Goal: Book appointment/travel/reservation

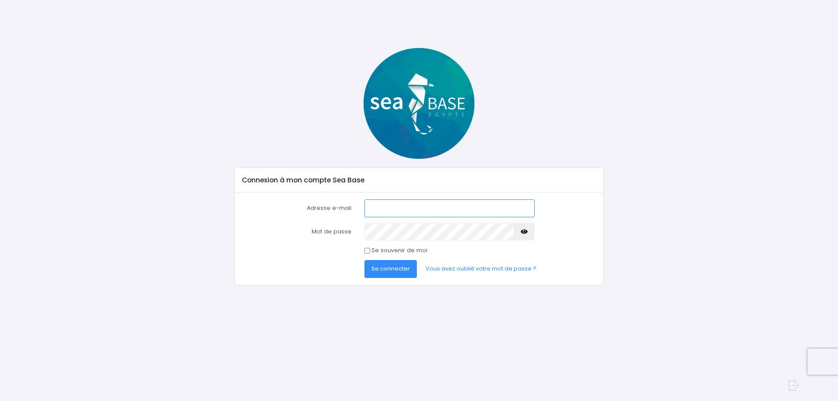
type input "[PERSON_NAME][EMAIL_ADDRESS][DOMAIN_NAME]"
click at [520, 232] on button "button" at bounding box center [524, 231] width 21 height 17
click at [386, 269] on span "Se connecter" at bounding box center [390, 269] width 38 height 8
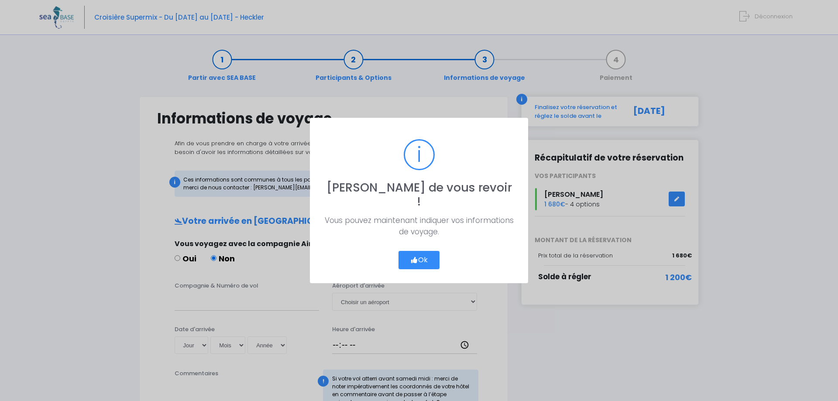
click at [421, 251] on button "Ok" at bounding box center [419, 260] width 41 height 18
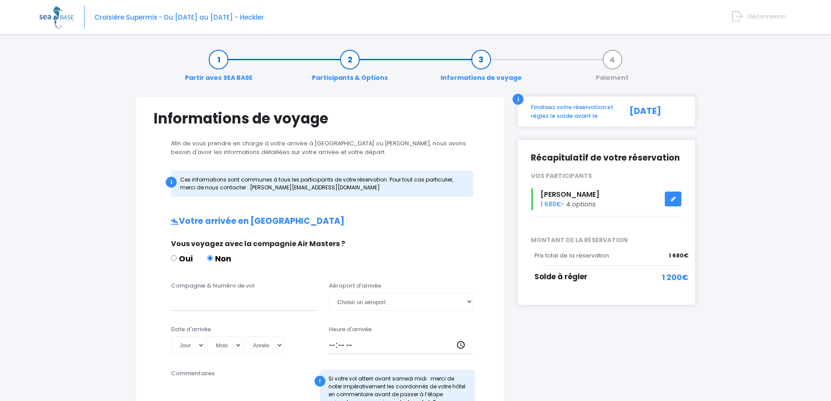
click at [674, 199] on icon at bounding box center [673, 199] width 6 height 0
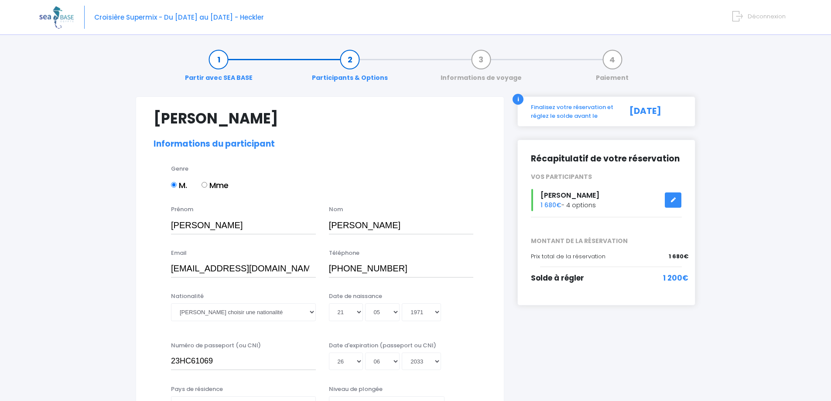
select select "MF1"
select select "42/43"
select select "L"
select select "M"
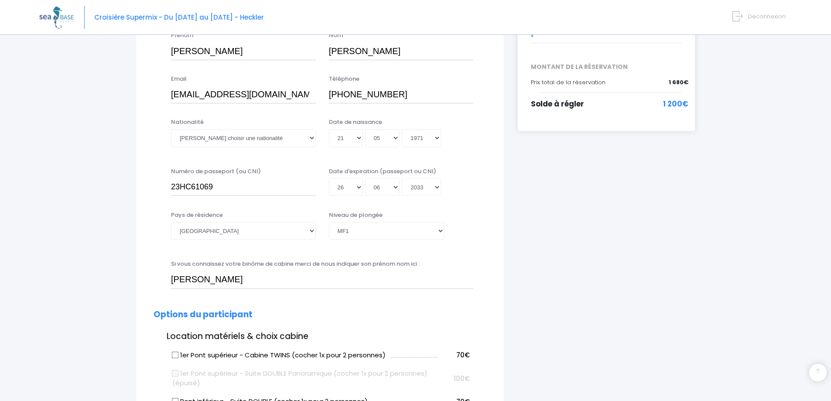
scroll to position [175, 0]
click at [310, 140] on select "Veuillez choisir une nationalité Afghane Albanaise Algerienne Allemande America…" at bounding box center [243, 137] width 145 height 17
select select "Française"
click at [222, 137] on select "Veuillez choisir une nationalité Afghane Albanaise Algerienne Allemande America…" at bounding box center [243, 137] width 145 height 17
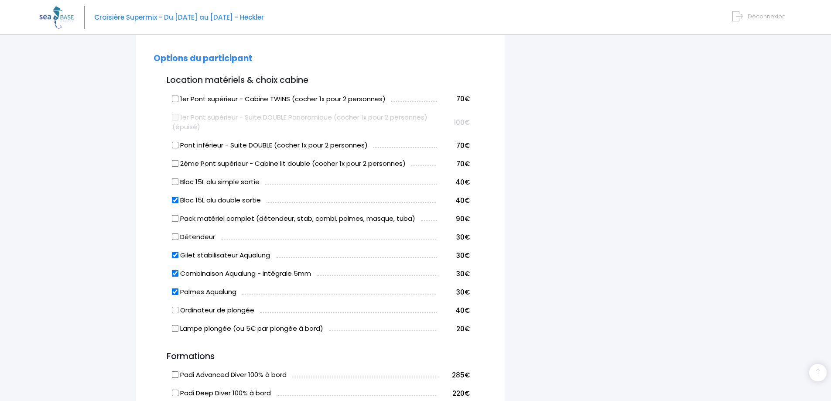
scroll to position [436, 0]
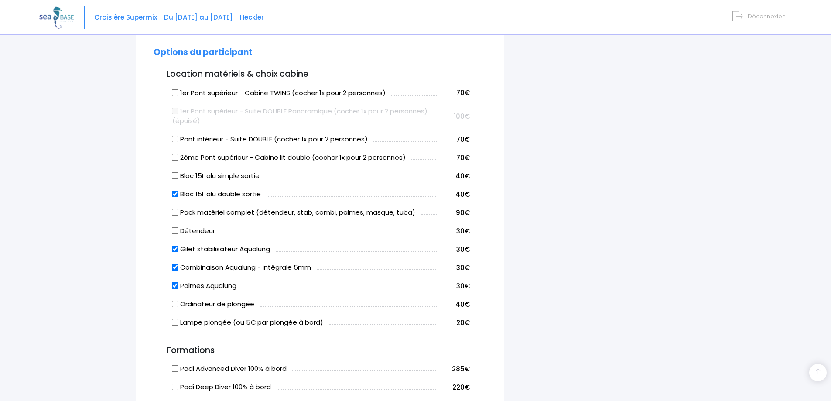
click at [174, 247] on input "Gilet stabilisateur Aqualung" at bounding box center [175, 249] width 7 height 7
checkbox input "false"
click at [174, 268] on input "Combinaison Aqualung - intégrale 5mm" at bounding box center [175, 267] width 7 height 7
checkbox input "false"
click at [174, 287] on input "Palmes Aqualung" at bounding box center [175, 285] width 7 height 7
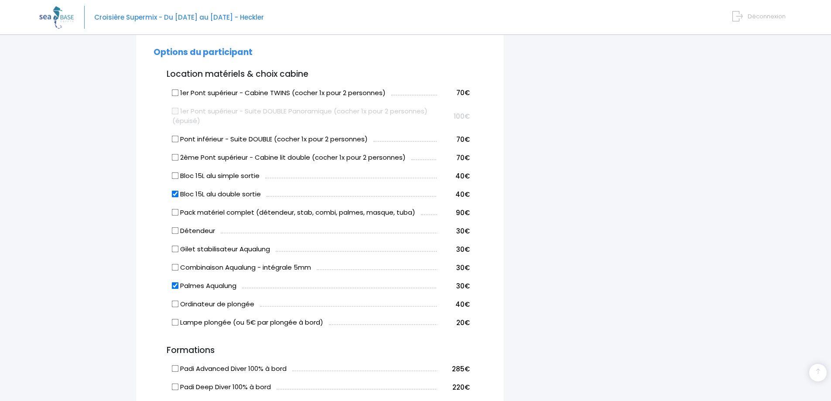
checkbox input "false"
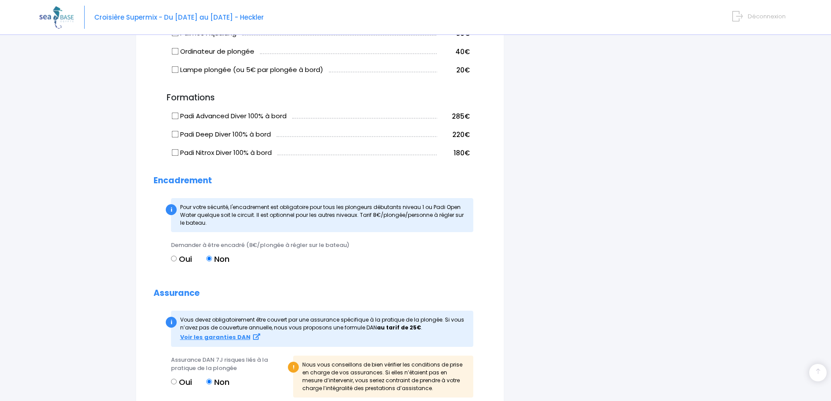
scroll to position [742, 0]
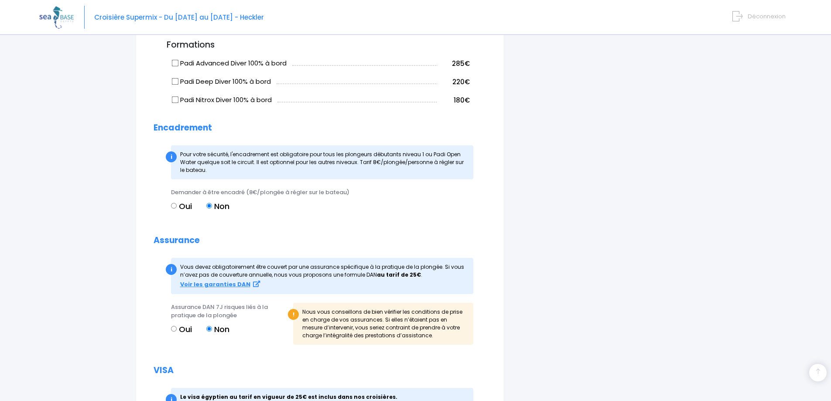
click at [172, 326] on input "Oui" at bounding box center [174, 329] width 6 height 6
radio input "true"
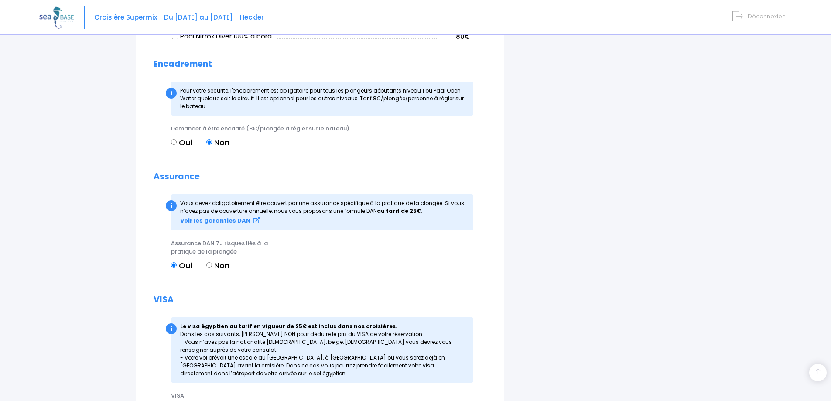
scroll to position [831, 0]
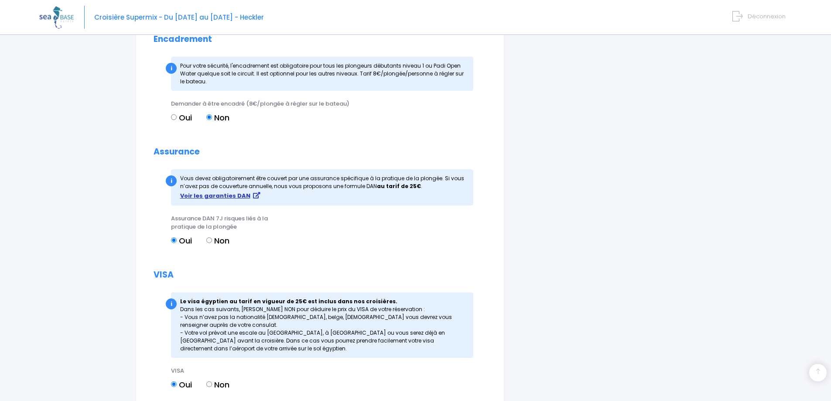
click at [222, 200] on strong "Voir les garanties DAN" at bounding box center [215, 196] width 70 height 8
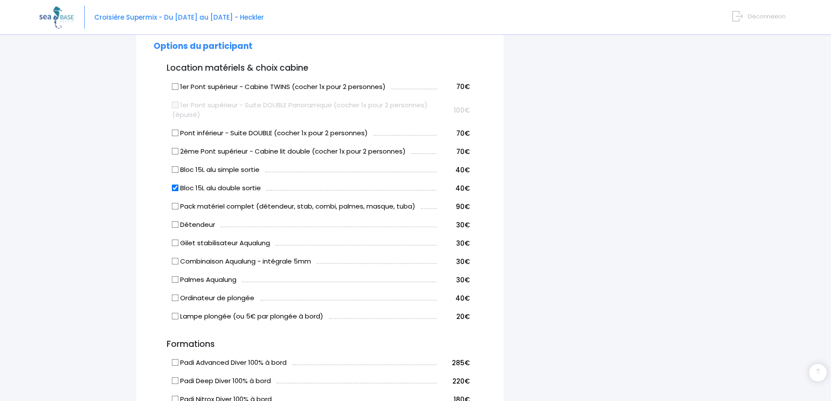
scroll to position [438, 0]
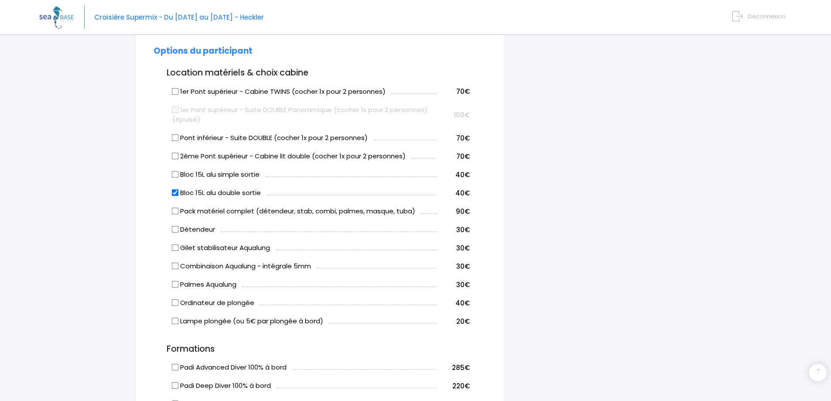
click at [173, 192] on input "Bloc 15L alu double sortie" at bounding box center [175, 192] width 7 height 7
checkbox input "false"
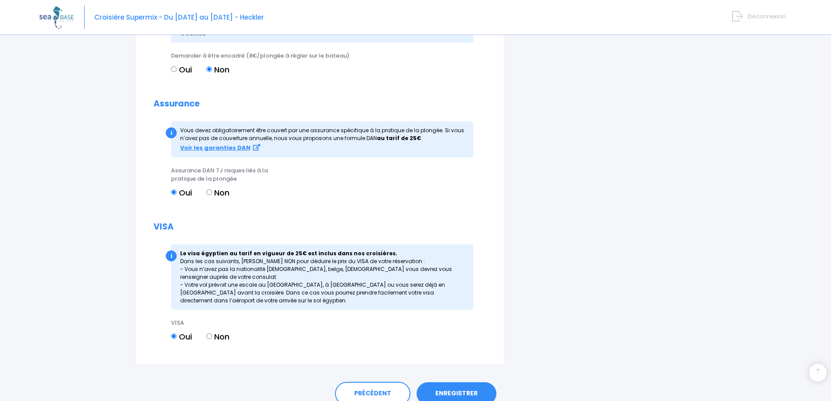
scroll to position [918, 0]
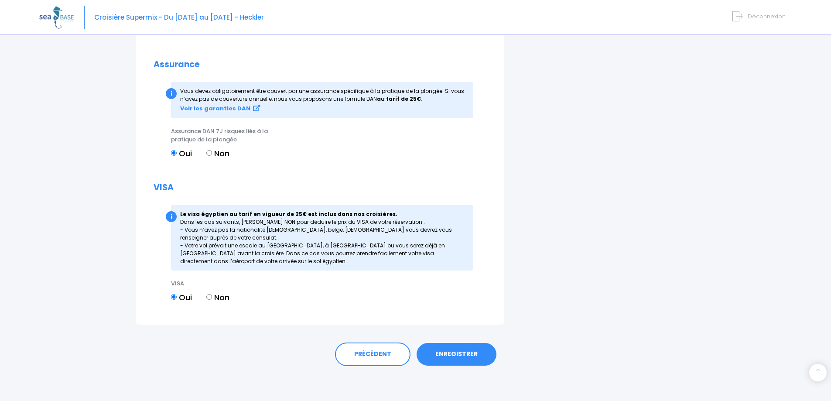
click at [461, 352] on link "ENREGISTRER" at bounding box center [457, 354] width 80 height 23
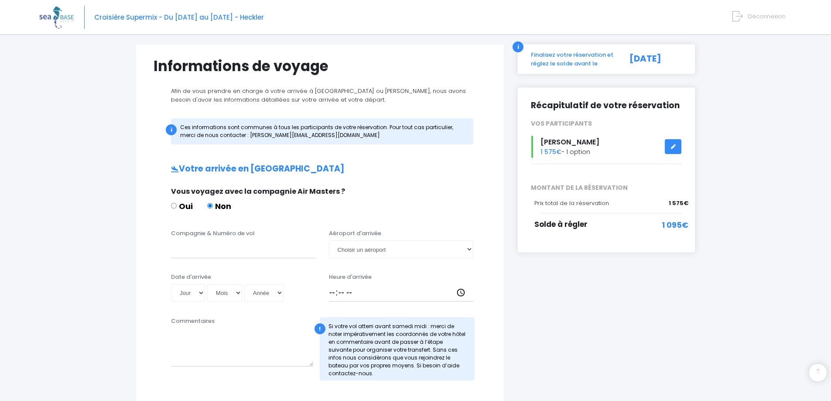
scroll to position [44, 0]
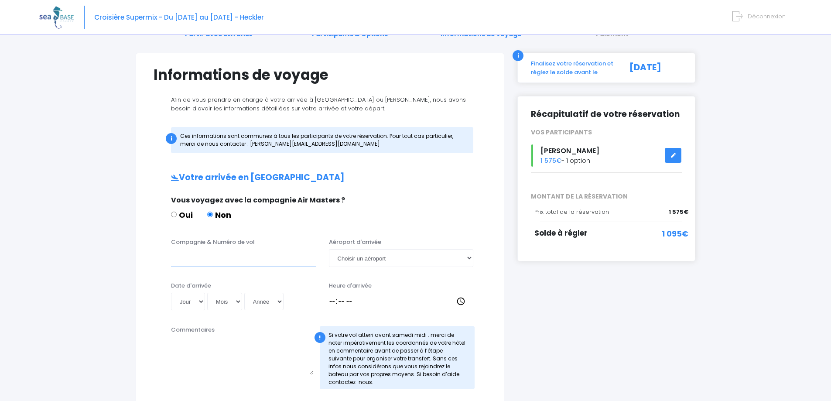
click at [245, 267] on input "Compagnie & Numéro de vol" at bounding box center [243, 257] width 145 height 17
paste input "LUFTHANSA, LH 4480"
drag, startPoint x: 223, startPoint y: 259, endPoint x: 272, endPoint y: 258, distance: 48.9
click at [272, 258] on input "LUFTHANSA, LH 4480" at bounding box center [243, 257] width 145 height 17
type input "LUFTHANSA, LH 4480"
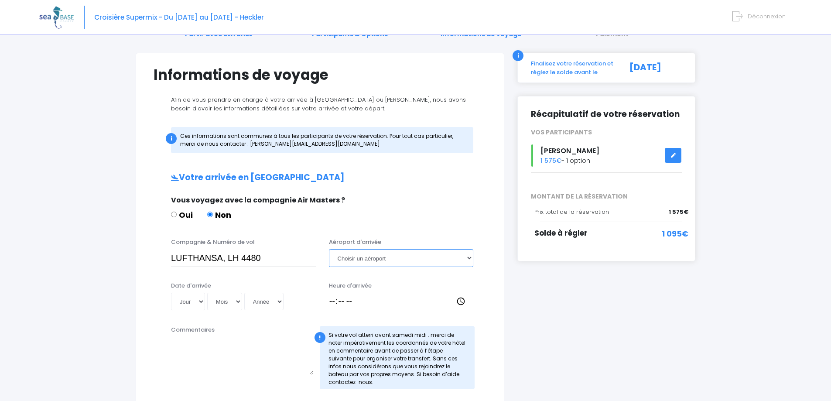
click at [354, 259] on select "Choisir un aéroport Hurghada Marsa Alam" at bounding box center [401, 257] width 145 height 17
select select "Hurghada"
click at [329, 249] on select "Choisir un aéroport Hurghada Marsa Alam" at bounding box center [401, 257] width 145 height 17
click at [196, 302] on select "Jour 01 02 03 04 05 06 07 08 09 10 11 12 13 14 15 16 17 18 19 20 21 22 23 24 25…" at bounding box center [188, 301] width 34 height 17
click at [202, 306] on select "Jour 01 02 03 04 05 06 07 08 09 10 11 12 13 14 15 16 17 18 19 20 21 22 23 24 25…" at bounding box center [188, 301] width 34 height 17
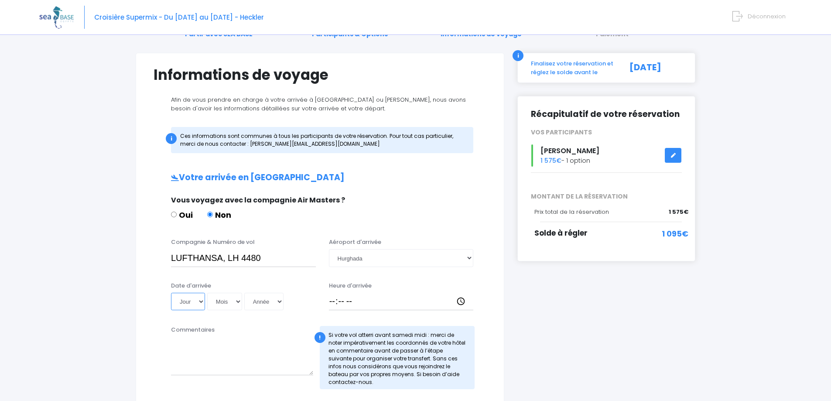
select select "08"
click at [171, 293] on select "Jour 01 02 03 04 05 06 07 08 09 10 11 12 13 14 15 16 17 18 19 20 21 22 23 24 25…" at bounding box center [188, 301] width 34 height 17
click at [221, 305] on select "Mois 01 02 03 04 05 06 07 08 09 10 11 12" at bounding box center [224, 301] width 35 height 17
select select "11"
click at [207, 293] on select "Mois 01 02 03 04 05 06 07 08 09 10 11 12" at bounding box center [224, 301] width 35 height 17
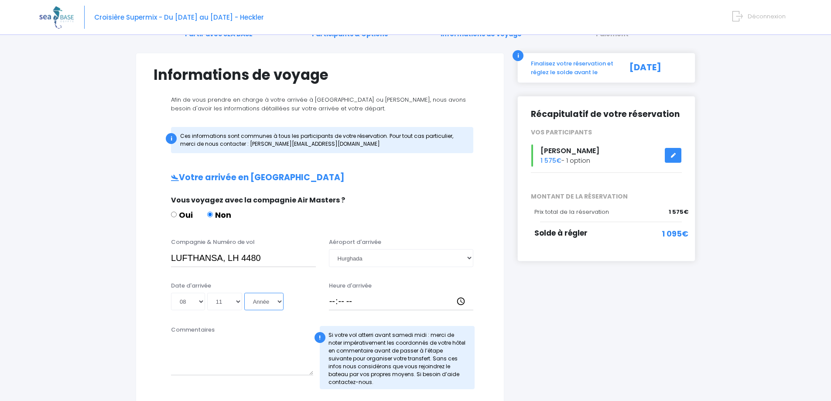
click at [275, 305] on select "Année 2045 2044 2043 2042 2041 2040 2039 2038 2037 2036 2035 2034 2033 2032 203…" at bounding box center [263, 301] width 39 height 17
select select "2025"
click at [244, 293] on select "Année 2045 2044 2043 2042 2041 2040 2039 2038 2037 2036 2035 2034 2033 2032 203…" at bounding box center [263, 301] width 39 height 17
type input "2025-11-08"
click at [339, 303] on input "Heure d'arrivée" at bounding box center [401, 301] width 145 height 17
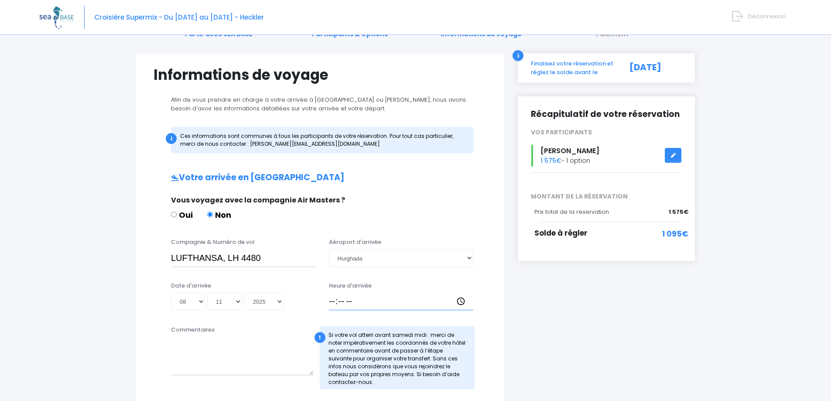
click at [333, 300] on input "Heure d'arrivée" at bounding box center [401, 301] width 145 height 17
click at [462, 303] on input "Heure d'arrivée" at bounding box center [401, 301] width 145 height 17
type input "18:00"
click at [252, 341] on textarea "Commentaires" at bounding box center [242, 356] width 142 height 38
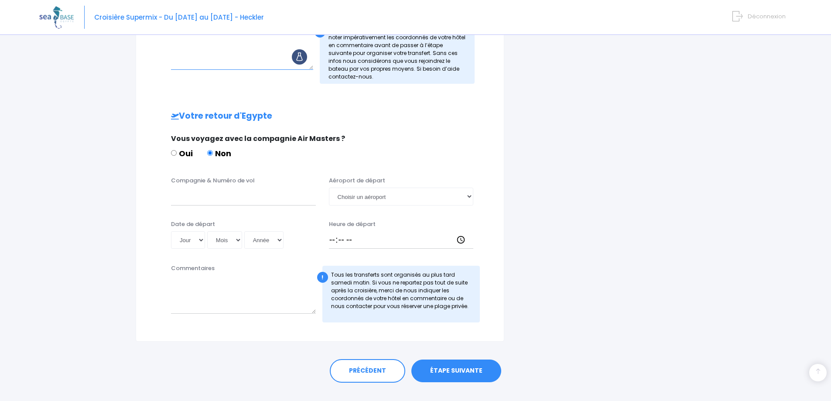
scroll to position [366, 0]
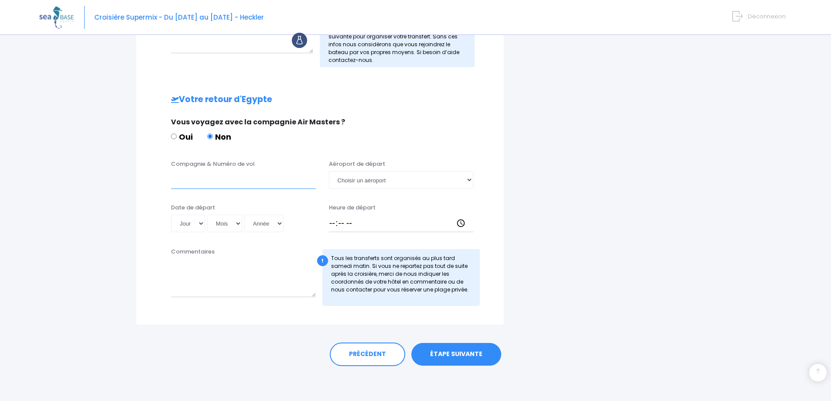
click at [206, 182] on input "Compagnie & Numéro de vol" at bounding box center [243, 179] width 145 height 17
paste input "BRUSSELS AIRLINES, SN 3336"
type input "BRUSSELS AIRLINES, SN 3336"
click at [365, 184] on select "Choisir un aéroport Hurghada Marsa Alam" at bounding box center [401, 179] width 145 height 17
select select "Hurghada"
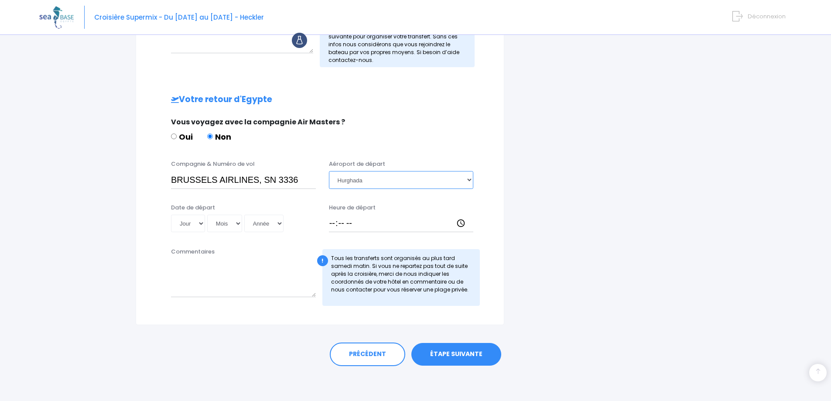
click at [329, 171] on select "Choisir un aéroport Hurghada Marsa Alam" at bounding box center [401, 179] width 145 height 17
click at [189, 220] on select "Jour 01 02 03 04 05 06 07 08 09 10 11 12 13 14 15 16 17 18 19 20 21 22 23 24 25…" at bounding box center [188, 223] width 34 height 17
click at [196, 224] on select "Jour 01 02 03 04 05 06 07 08 09 10 11 12 13 14 15 16 17 18 19 20 21 22 23 24 25…" at bounding box center [188, 223] width 34 height 17
select select "15"
click at [171, 215] on select "Jour 01 02 03 04 05 06 07 08 09 10 11 12 13 14 15 16 17 18 19 20 21 22 23 24 25…" at bounding box center [188, 223] width 34 height 17
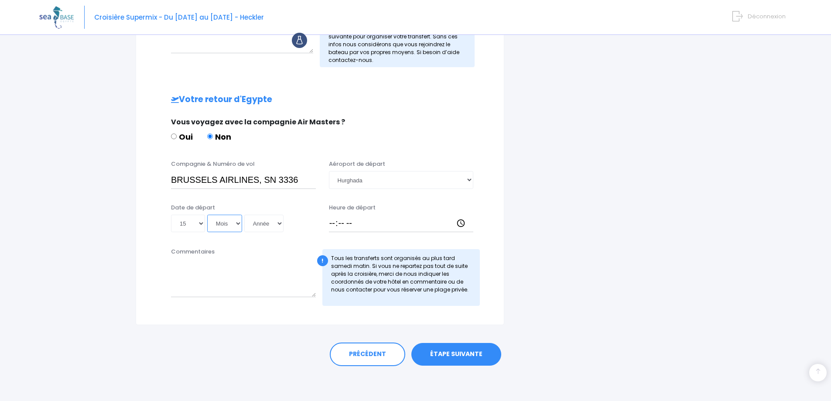
click at [223, 225] on select "Mois 01 02 03 04 05 06 07 08 09 10 11 12" at bounding box center [224, 223] width 35 height 17
select select "11"
click at [207, 215] on select "Mois 01 02 03 04 05 06 07 08 09 10 11 12" at bounding box center [224, 223] width 35 height 17
click at [259, 227] on select "Année 2045 2044 2043 2042 2041 2040 2039 2038 2037 2036 2035 2034 2033 2032 203…" at bounding box center [263, 223] width 39 height 17
select select "2025"
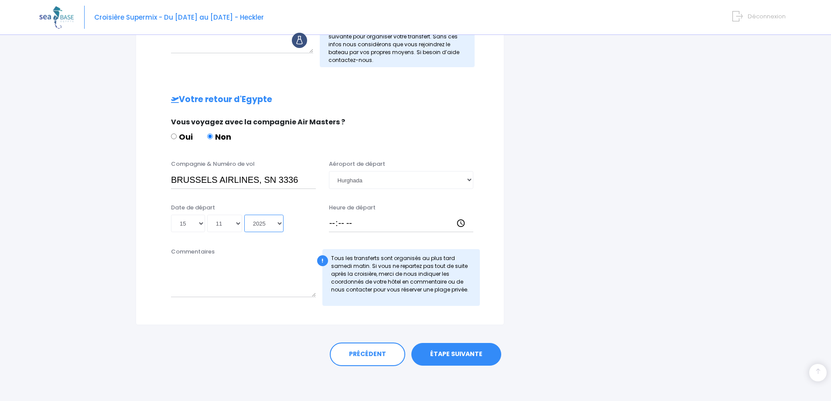
click at [244, 215] on select "Année 2045 2044 2043 2042 2041 2040 2039 2038 2037 2036 2035 2034 2033 2032 203…" at bounding box center [263, 223] width 39 height 17
type input "2025-11-15"
click at [483, 146] on div "Vous voyagez avec la compagnie Air Masters ? Oui Non" at bounding box center [320, 134] width 333 height 34
click at [329, 226] on div "Heure de départ" at bounding box center [402, 217] width 158 height 29
click at [332, 225] on input "Heure de départ" at bounding box center [401, 223] width 145 height 17
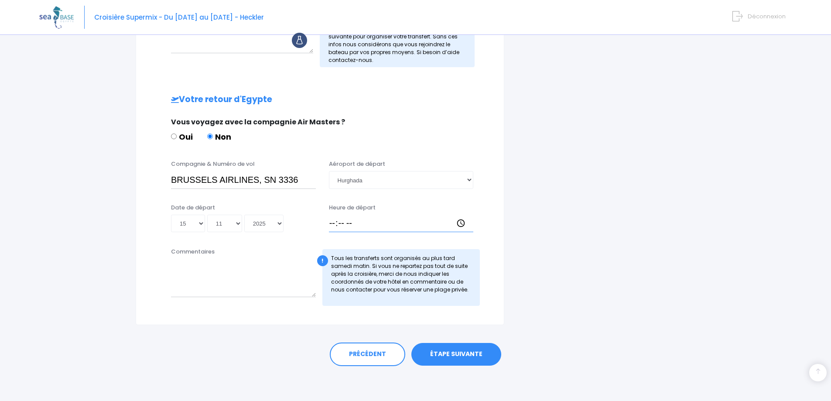
click at [460, 223] on input "Heure de départ" at bounding box center [401, 223] width 145 height 17
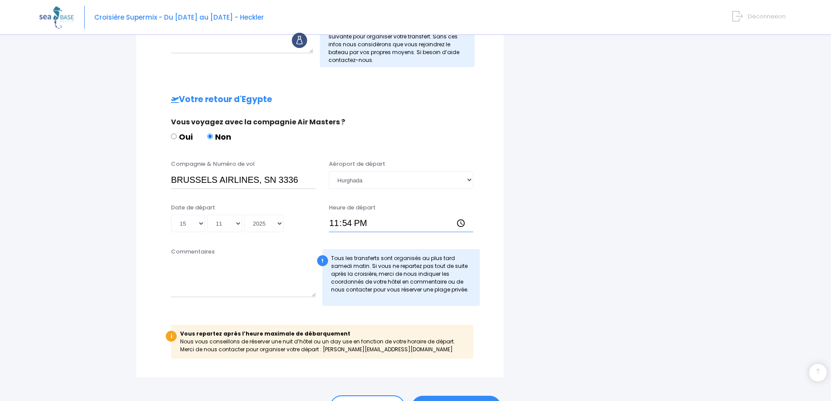
click at [348, 223] on input "23:54" at bounding box center [401, 223] width 145 height 17
click at [461, 223] on input "23:54" at bounding box center [401, 223] width 145 height 17
type input "23:00"
click at [242, 270] on textarea "Commentaires" at bounding box center [243, 278] width 145 height 38
drag, startPoint x: 305, startPoint y: 275, endPoint x: 169, endPoint y: 269, distance: 135.8
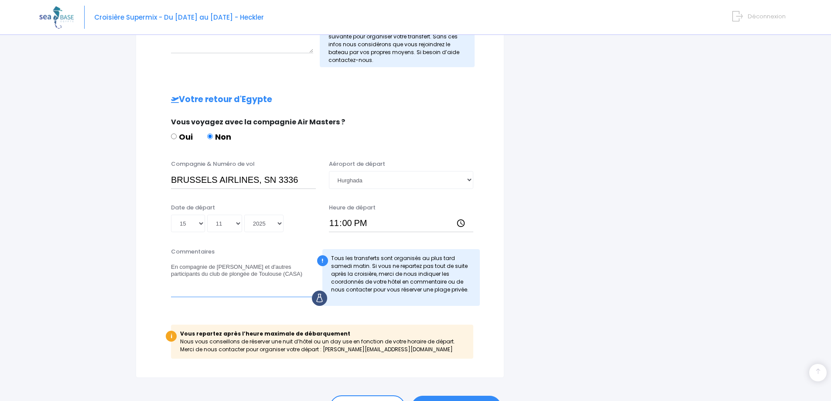
click at [169, 269] on div "Commentaires En compagnie de Pierre-Loup Fournier et d'autres participants du c…" at bounding box center [244, 276] width 158 height 58
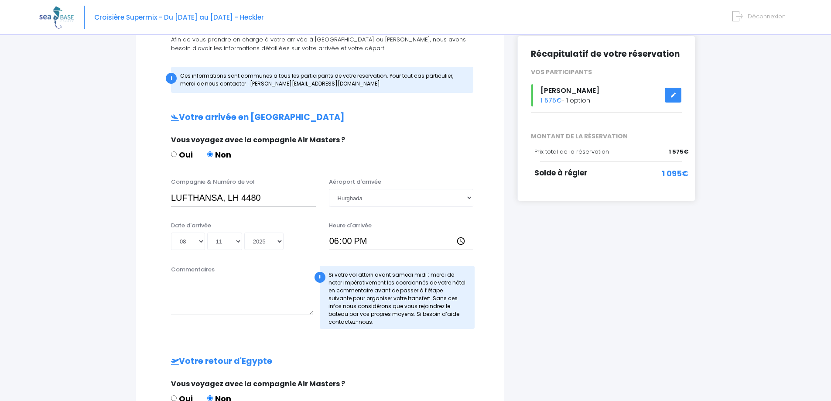
type textarea "En compagnie de Pierre-Loup Fournier et d'autres participants du club de plongé…"
click at [209, 275] on div "Commentaires" at bounding box center [242, 297] width 155 height 64
click at [206, 267] on label "Commentaires" at bounding box center [193, 269] width 44 height 9
click at [206, 277] on textarea "Commentaires" at bounding box center [242, 296] width 142 height 38
paste textarea "En compagnie de Pierre-Loup Fournier et d'autres participants du club de plongé…"
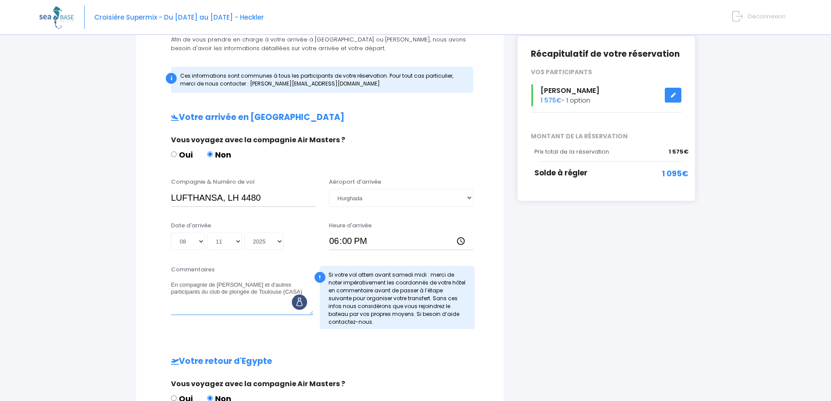
type textarea "En compagnie de Pierre-Loup Fournier et d'autres participants du club de plongé…"
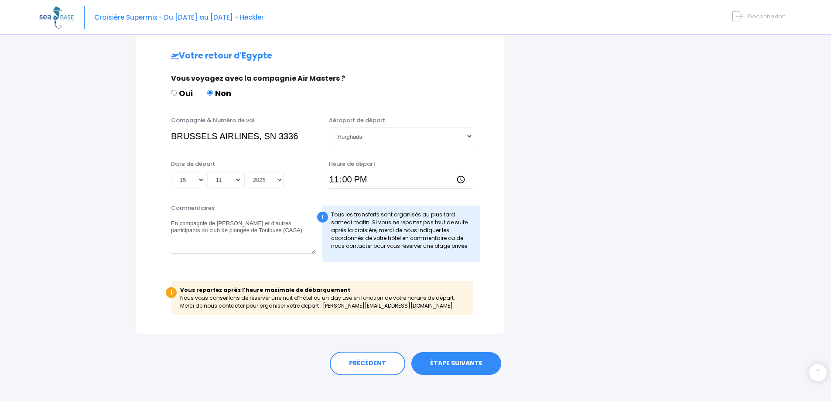
scroll to position [419, 0]
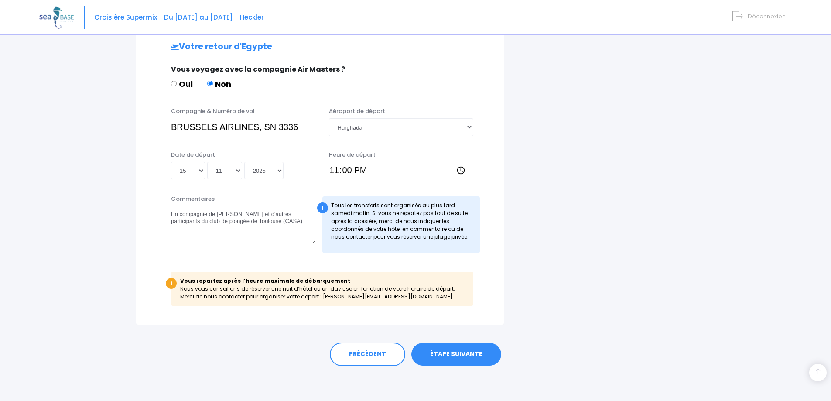
click at [439, 350] on link "ÉTAPE SUIVANTE" at bounding box center [457, 354] width 90 height 23
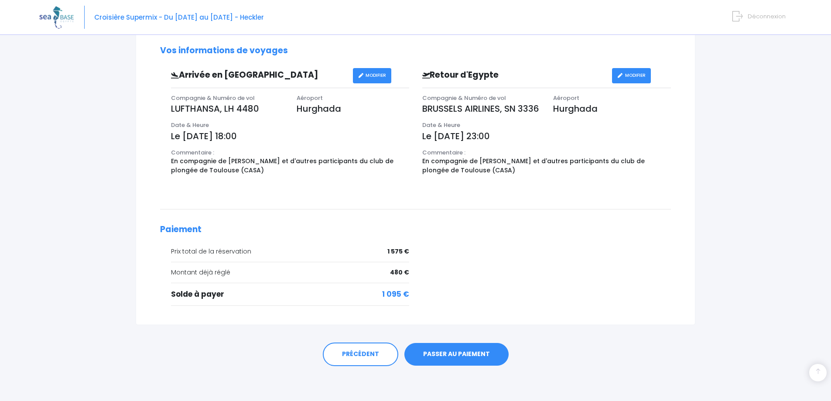
scroll to position [258, 0]
click at [458, 350] on link "PASSER AU PAIEMENT" at bounding box center [457, 354] width 104 height 23
click at [434, 355] on link "PASSER AU PAIEMENT" at bounding box center [457, 354] width 104 height 23
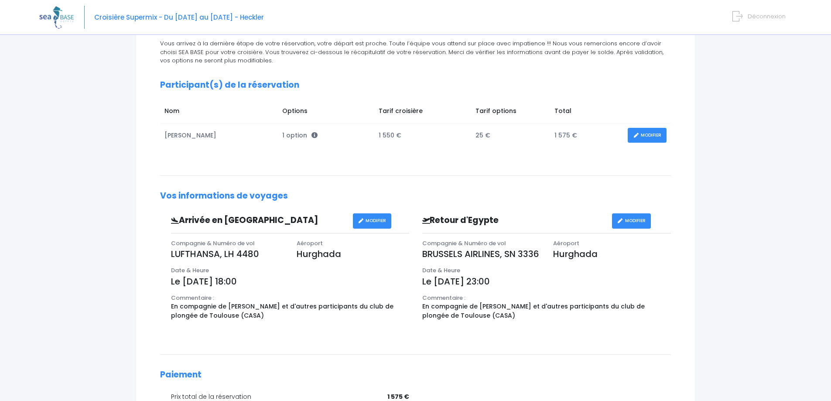
scroll to position [0, 0]
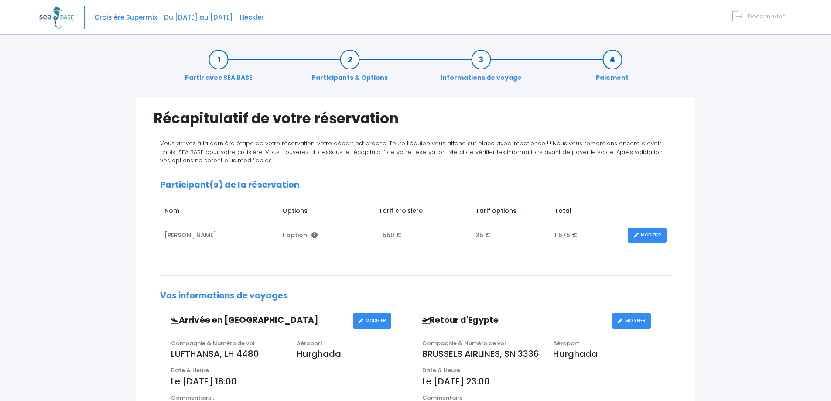
click at [60, 18] on img at bounding box center [56, 17] width 34 height 22
click at [55, 12] on img at bounding box center [56, 17] width 34 height 22
drag, startPoint x: 284, startPoint y: 18, endPoint x: 280, endPoint y: 21, distance: 5.1
click at [280, 21] on div "Croisière Supermix - Du [DATE] au [DATE] - Heckler Déconnexion" at bounding box center [409, 17] width 740 height 35
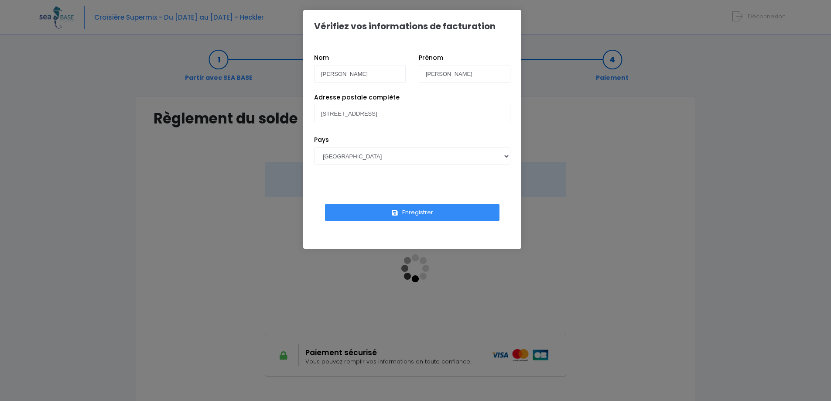
click at [593, 134] on div "Vérifiez vos informations de facturation Nom CHAMUSSY [PERSON_NAME] Pays [GEOGR…" at bounding box center [415, 200] width 831 height 401
click at [175, 68] on div "Vérifiez vos informations de facturation Nom CHAMUSSY [PERSON_NAME] Pays [GEOGR…" at bounding box center [415, 200] width 831 height 401
click at [637, 153] on div "Vérifiez vos informations de facturation Nom CHAMUSSY [PERSON_NAME] Pays [GEOGR…" at bounding box center [415, 200] width 831 height 401
click at [571, 107] on div "Vérifiez vos informations de facturation Nom CHAMUSSY [PERSON_NAME] Pays [GEOGR…" at bounding box center [415, 200] width 831 height 401
